Goal: Transaction & Acquisition: Subscribe to service/newsletter

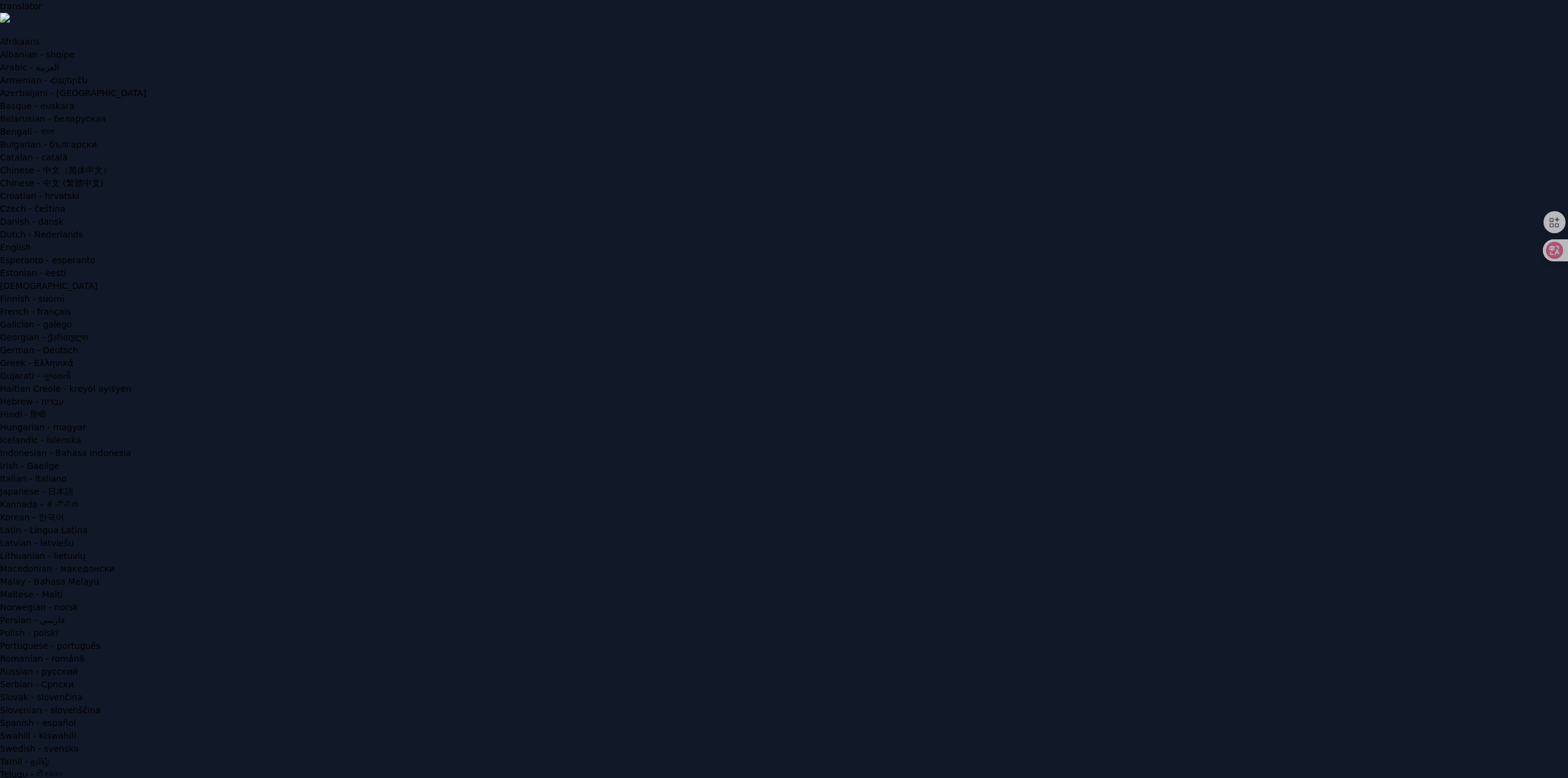
type input "**********"
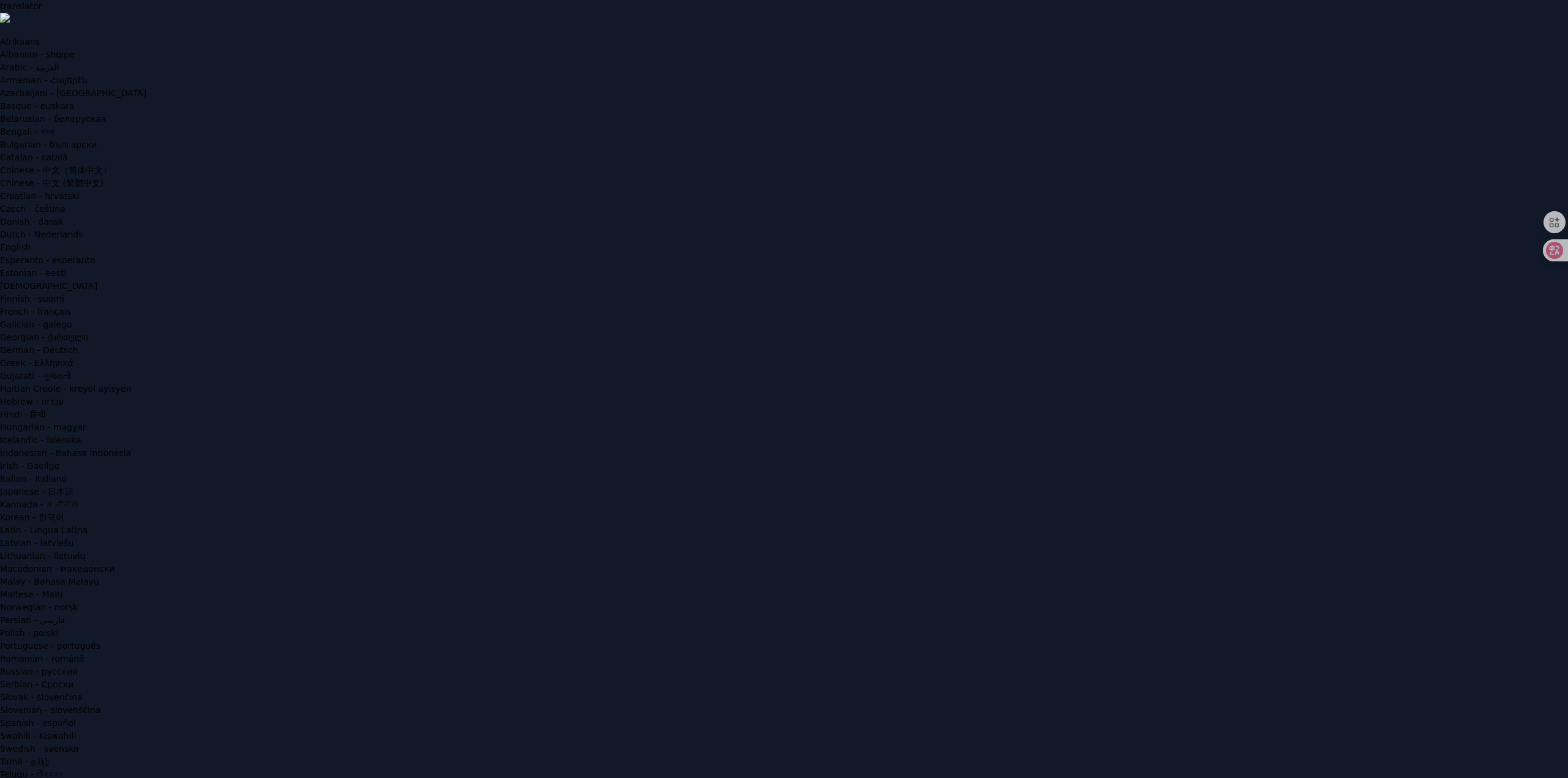
checkbox input "false"
